Goal: Task Accomplishment & Management: Manage account settings

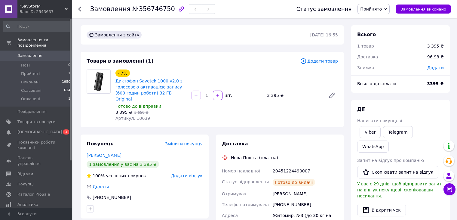
click at [47, 53] on span "Замовлення" at bounding box center [36, 55] width 38 height 5
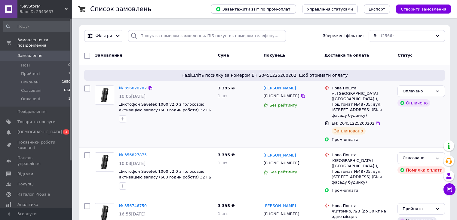
click at [142, 90] on link "№ 356828282" at bounding box center [133, 88] width 28 height 5
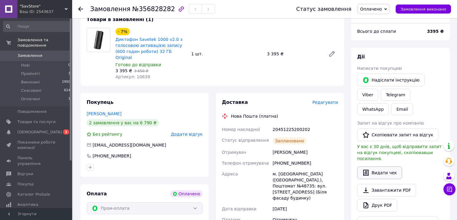
scroll to position [120, 0]
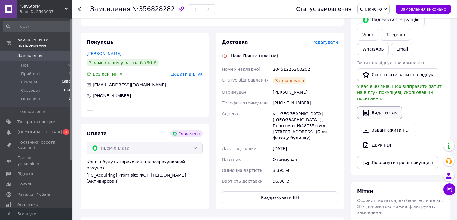
click at [383, 106] on button "Видати чек" at bounding box center [379, 112] width 45 height 13
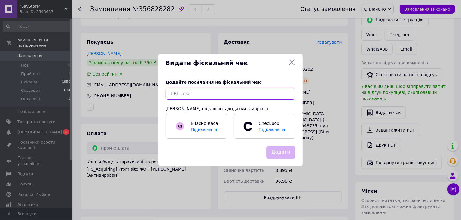
click at [220, 93] on input "text" at bounding box center [231, 94] width 130 height 12
paste input "https://kasa.vchasno.ua/check-viewer/5NT3wDjRqPs"
type input "https://kasa.vchasno.ua/check-viewer/5NT3wDjRqPs"
click at [280, 152] on button "Додати" at bounding box center [281, 152] width 29 height 13
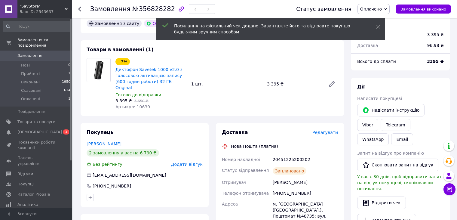
scroll to position [0, 0]
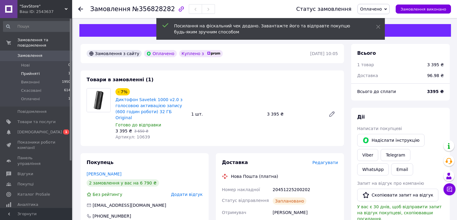
click at [44, 69] on li "Прийняті 1" at bounding box center [37, 73] width 74 height 8
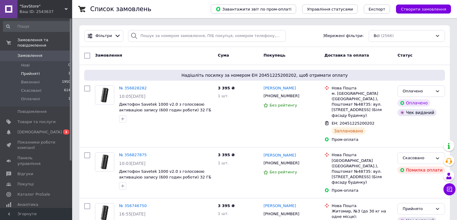
click at [66, 69] on li "Прийняті 1" at bounding box center [37, 73] width 74 height 8
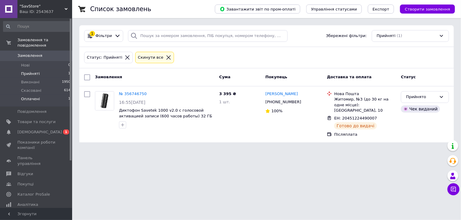
click at [55, 95] on li "Оплачені 1" at bounding box center [37, 100] width 74 height 11
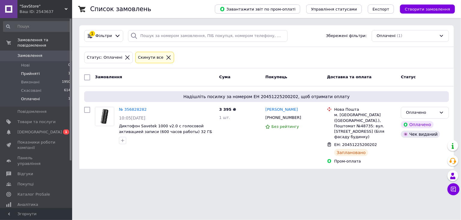
click at [55, 70] on li "Прийняті 1" at bounding box center [37, 73] width 74 height 8
